Goal: Transaction & Acquisition: Book appointment/travel/reservation

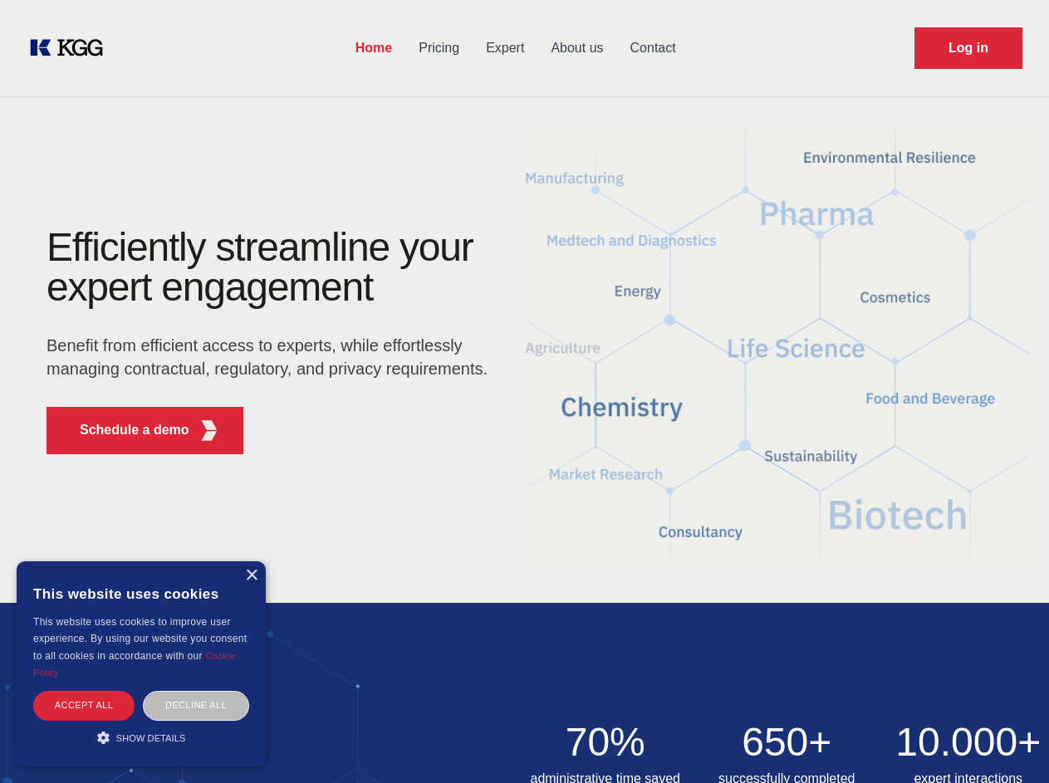
click at [524, 391] on div "Efficiently streamline your expert engagement Benefit from efficient access to …" at bounding box center [272, 348] width 505 height 240
click at [125, 430] on p "Schedule a demo" at bounding box center [135, 430] width 110 height 20
click at [251, 575] on div "×" at bounding box center [251, 576] width 12 height 12
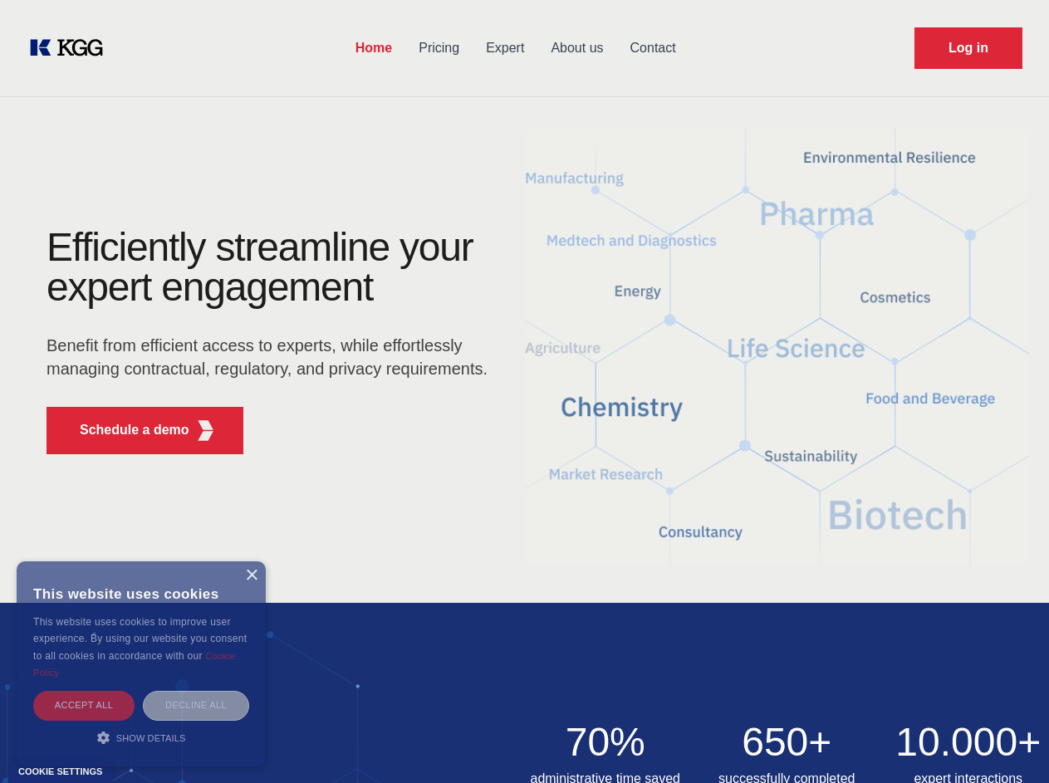
click at [84, 705] on div "Accept all" at bounding box center [83, 705] width 101 height 29
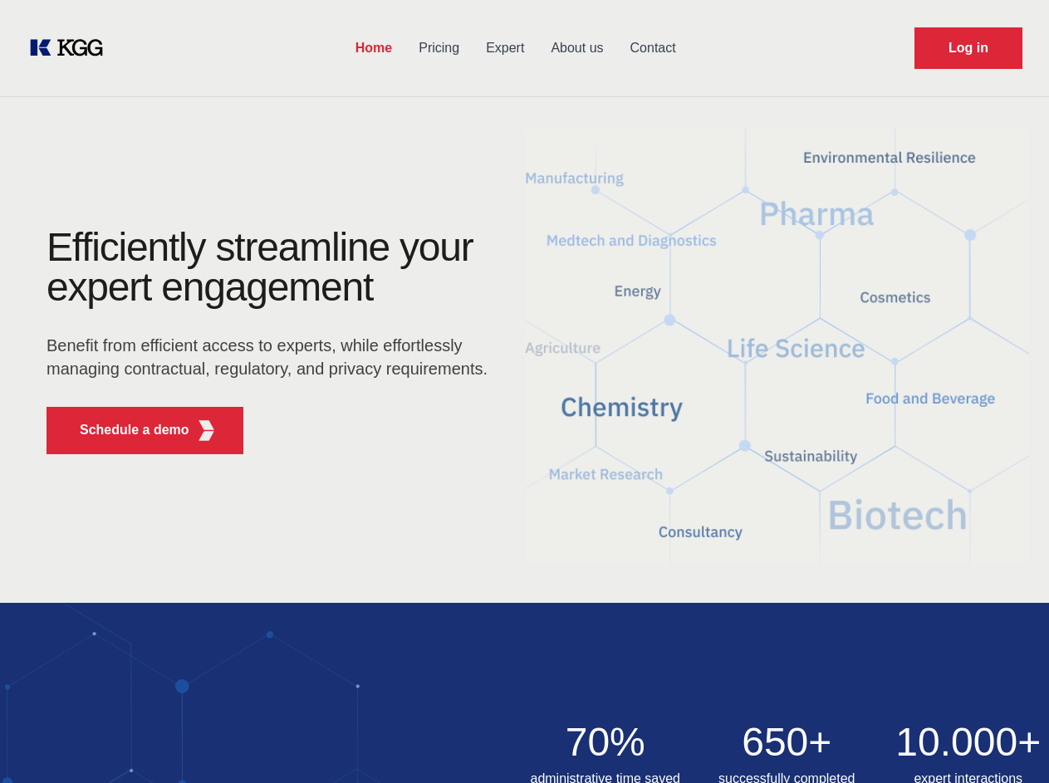
click at [196, 705] on img at bounding box center [524, 722] width 1049 height 239
